Goal: Navigation & Orientation: Find specific page/section

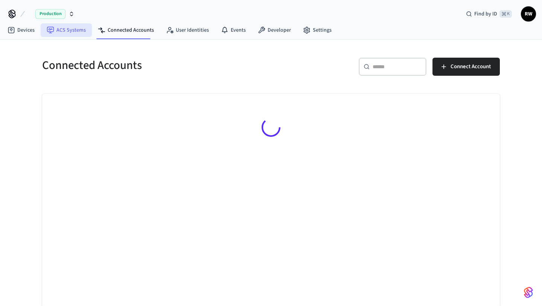
click at [71, 33] on link "ACS Systems" at bounding box center [66, 30] width 51 height 14
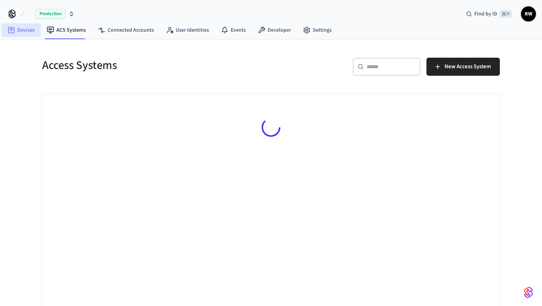
click at [24, 30] on link "Devices" at bounding box center [21, 30] width 39 height 14
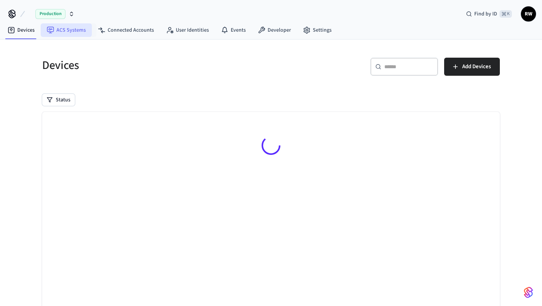
click at [84, 29] on link "ACS Systems" at bounding box center [66, 30] width 51 height 14
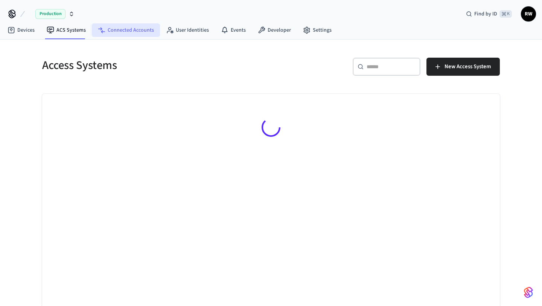
click at [111, 30] on link "Connected Accounts" at bounding box center [126, 30] width 68 height 14
click at [185, 75] on div "Connected Accounts" at bounding box center [150, 65] width 234 height 33
click at [188, 4] on div "Production Find by ID ⌘ K RW" at bounding box center [271, 11] width 542 height 22
click at [529, 14] on span "RW" at bounding box center [529, 14] width 14 height 14
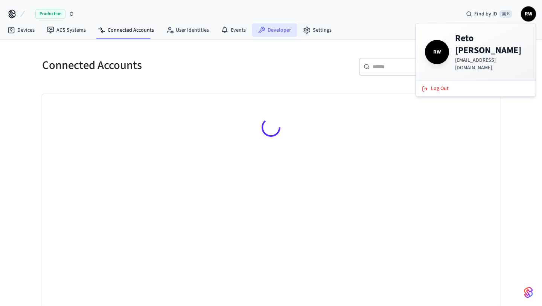
click at [289, 36] on link "Developer" at bounding box center [274, 30] width 45 height 14
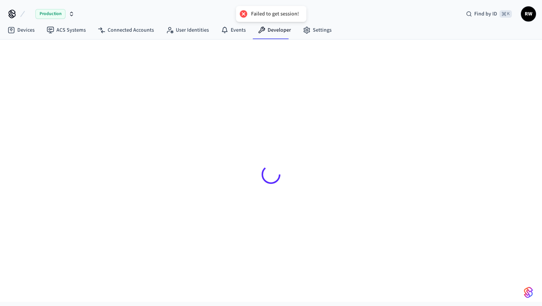
click at [524, 289] on button "button" at bounding box center [528, 292] width 15 height 15
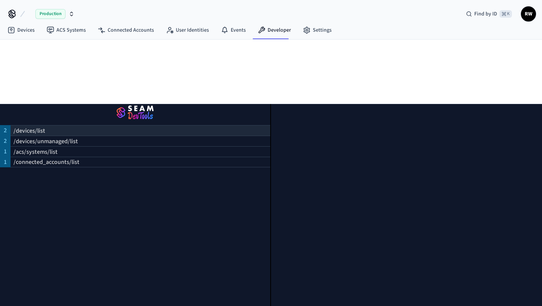
click at [165, 127] on div "/devices/list" at bounding box center [141, 130] width 260 height 11
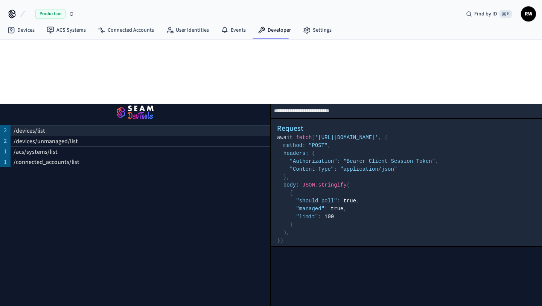
click at [162, 132] on div "/devices/list" at bounding box center [141, 130] width 260 height 11
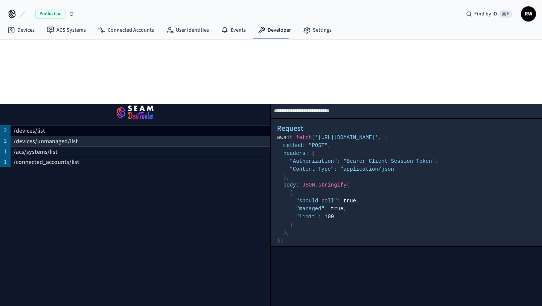
click at [158, 138] on div "/devices/unmanaged/list" at bounding box center [141, 141] width 260 height 11
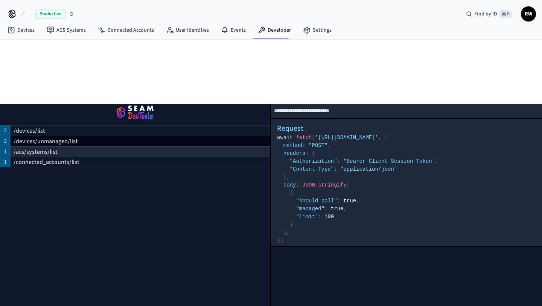
click at [154, 147] on div "/acs/systems/list" at bounding box center [141, 151] width 260 height 11
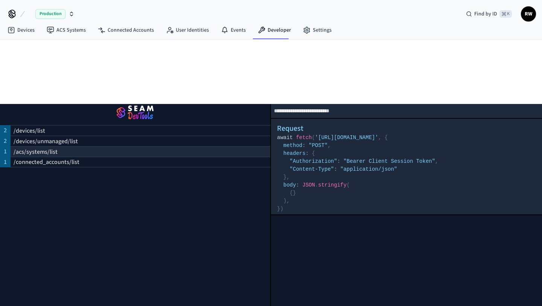
click at [151, 153] on div "/acs/systems/list" at bounding box center [141, 151] width 260 height 11
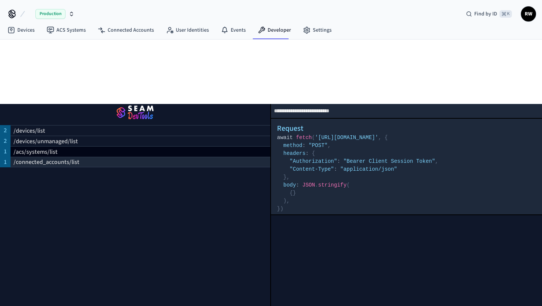
click at [146, 162] on div "/connected_accounts/list" at bounding box center [141, 162] width 260 height 11
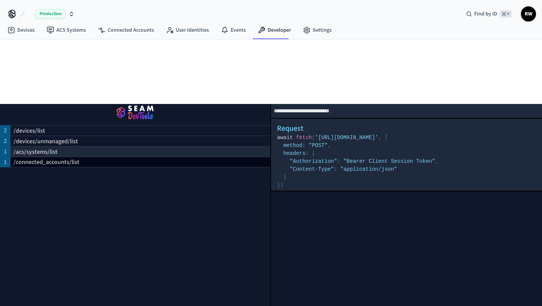
click at [146, 156] on div "/acs/systems/list" at bounding box center [141, 151] width 260 height 11
select select "**********"
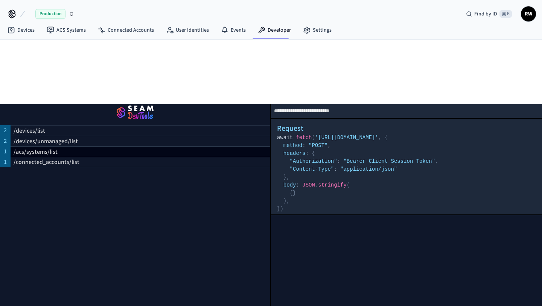
click at [178, 61] on div at bounding box center [271, 175] width 470 height 234
click at [136, 34] on link "Connected Accounts" at bounding box center [126, 30] width 68 height 14
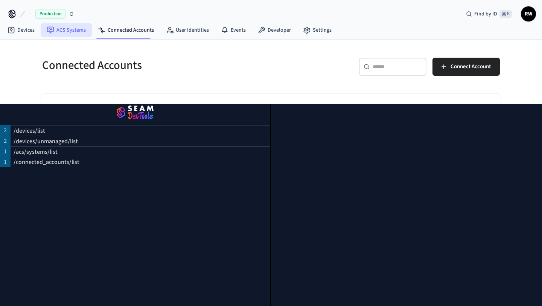
click at [82, 31] on link "ACS Systems" at bounding box center [66, 30] width 51 height 14
click at [286, 73] on div "​ ​ New Access System" at bounding box center [388, 70] width 225 height 24
click at [8, 13] on icon at bounding box center [12, 14] width 12 height 12
click at [17, 11] on icon at bounding box center [12, 14] width 12 height 12
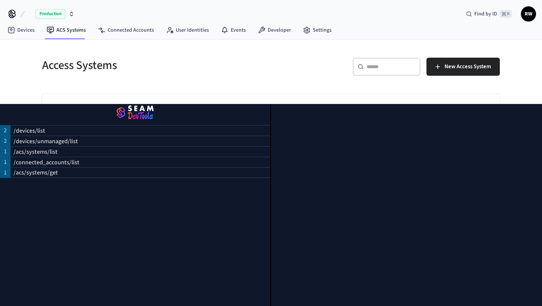
click at [289, 85] on div "Access Systems ​ ​ New Access System" at bounding box center [271, 178] width 470 height 259
click at [288, 83] on div "Access Systems ​ ​ New Access System" at bounding box center [271, 178] width 470 height 259
click at [526, 65] on div "Access Systems ​ ​ New Access System" at bounding box center [271, 174] width 542 height 268
click at [514, 42] on div "Access Systems ​ ​ New Access System" at bounding box center [271, 174] width 542 height 268
click at [135, 34] on link "Connected Accounts" at bounding box center [126, 30] width 68 height 14
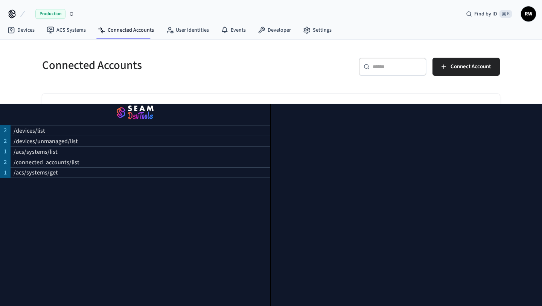
click at [195, 73] on div "Connected Accounts" at bounding box center [150, 65] width 234 height 33
click at [264, 29] on link "Developer" at bounding box center [274, 30] width 45 height 14
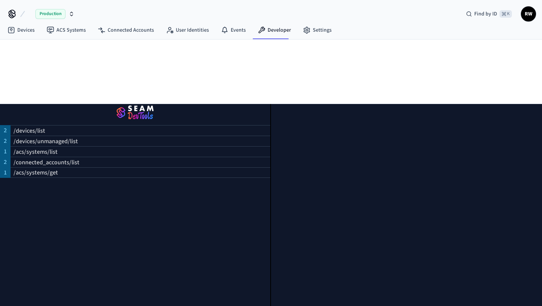
click at [209, 83] on div at bounding box center [271, 175] width 470 height 234
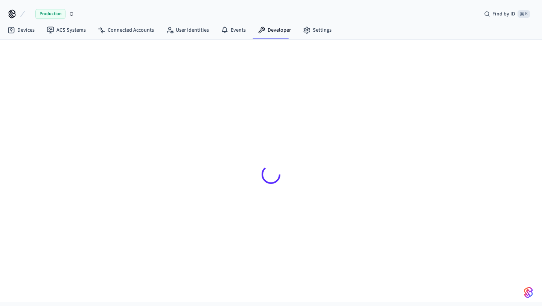
click at [322, 68] on div at bounding box center [271, 175] width 470 height 234
click at [177, 35] on link "User Identities" at bounding box center [187, 30] width 55 height 14
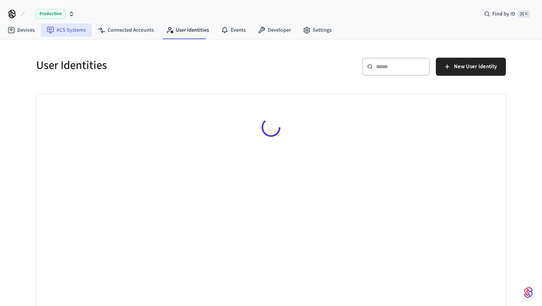
click at [74, 31] on link "ACS Systems" at bounding box center [66, 30] width 51 height 14
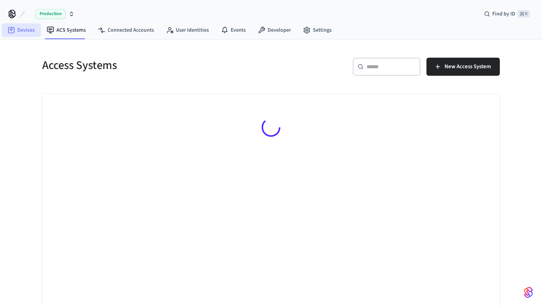
click at [31, 33] on link "Devices" at bounding box center [21, 30] width 39 height 14
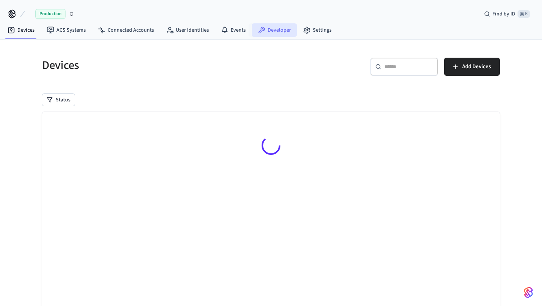
click at [279, 34] on link "Developer" at bounding box center [274, 30] width 45 height 14
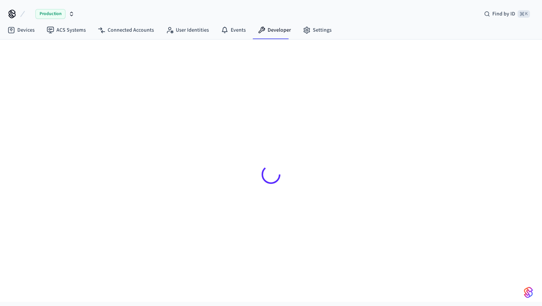
click at [65, 12] on span "Production" at bounding box center [50, 14] width 30 height 10
click at [505, 13] on span "Find by ID" at bounding box center [504, 14] width 23 height 8
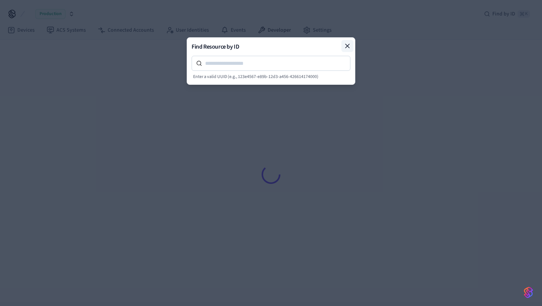
click at [349, 44] on icon at bounding box center [348, 46] width 8 height 8
